Goal: Navigation & Orientation: Understand site structure

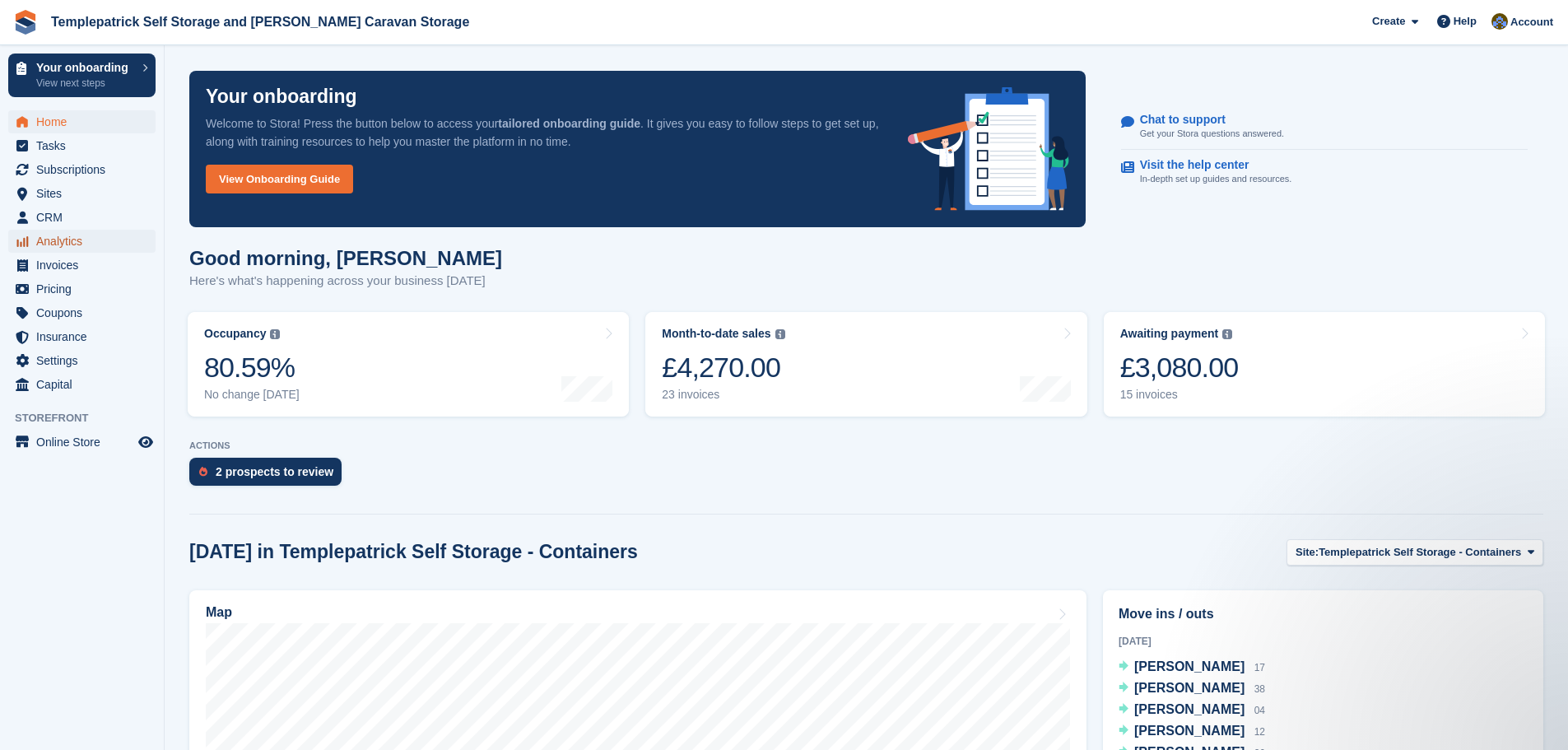
click at [61, 240] on span "Analytics" at bounding box center [86, 240] width 99 height 23
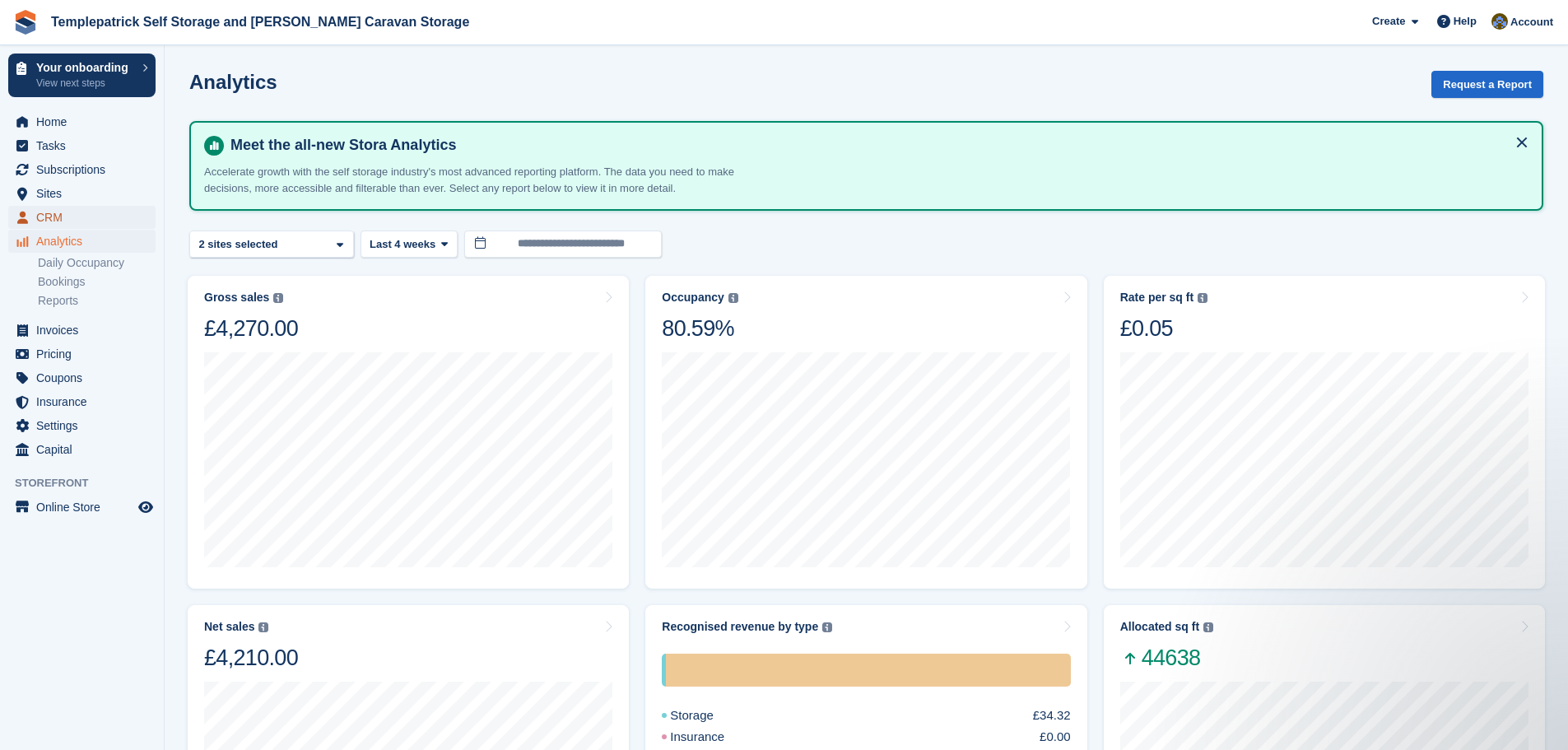
click at [44, 220] on span "CRM" at bounding box center [86, 217] width 99 height 23
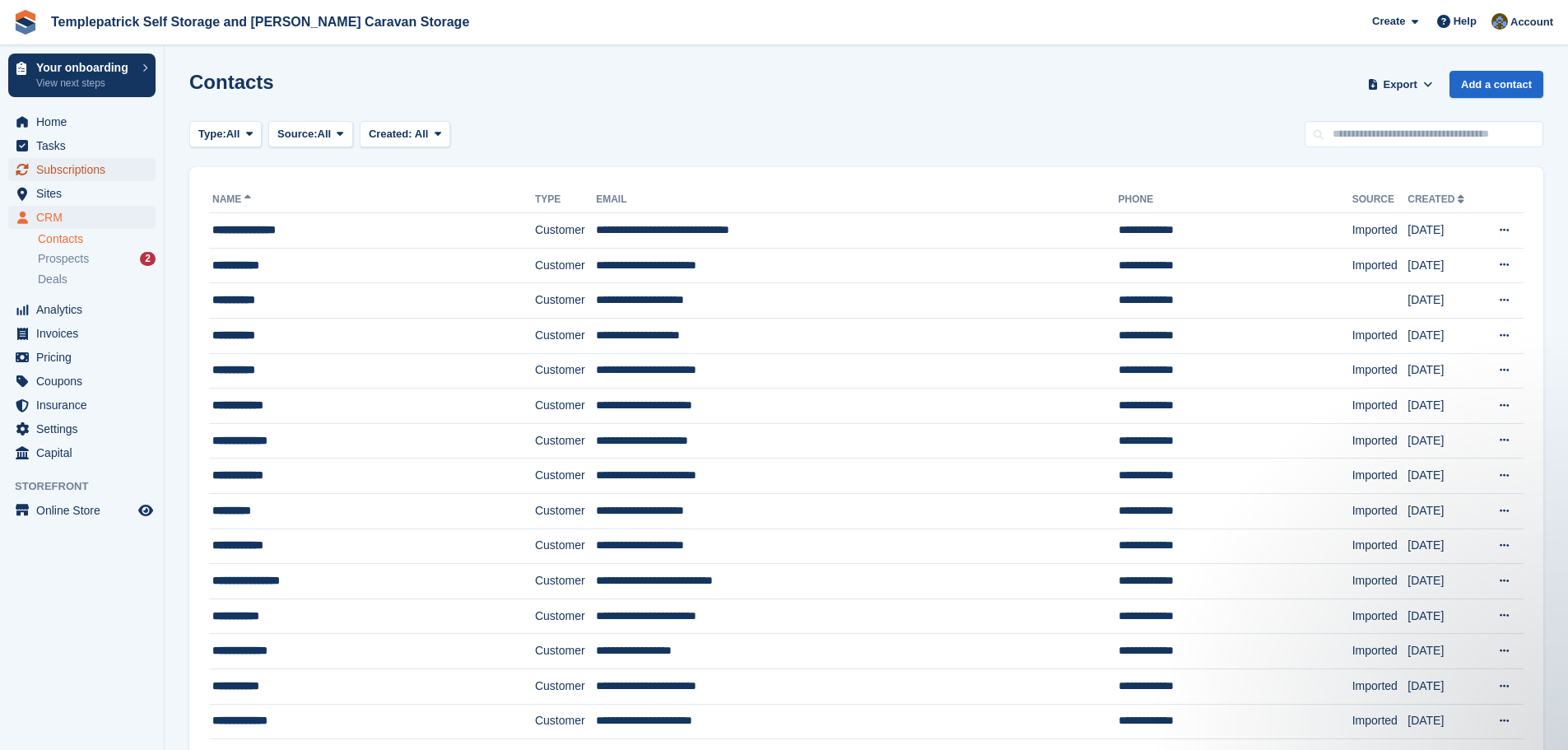
click at [66, 166] on span "Subscriptions" at bounding box center [86, 169] width 99 height 23
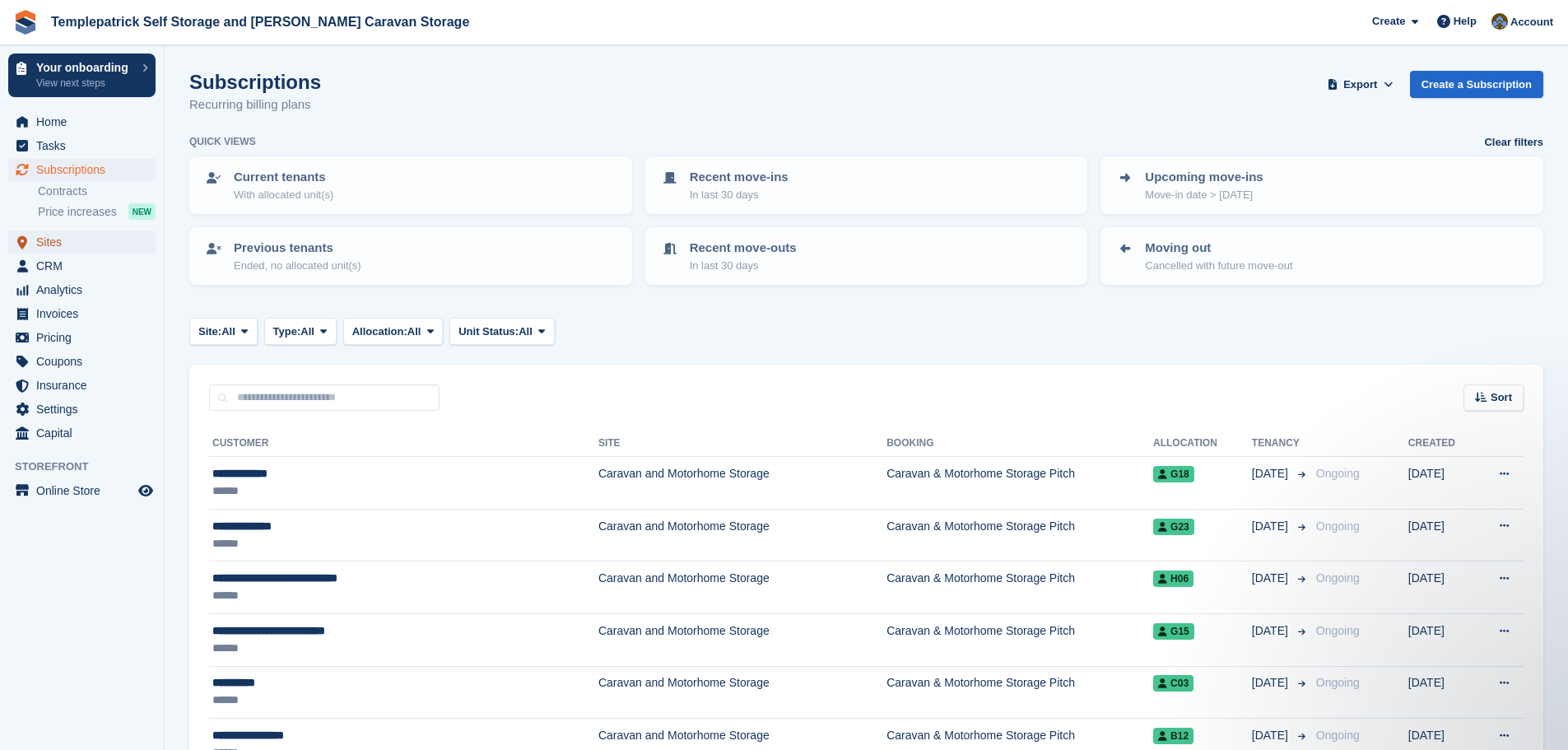
click at [71, 249] on span "Sites" at bounding box center [86, 241] width 99 height 23
